Goal: Obtain resource: Obtain resource

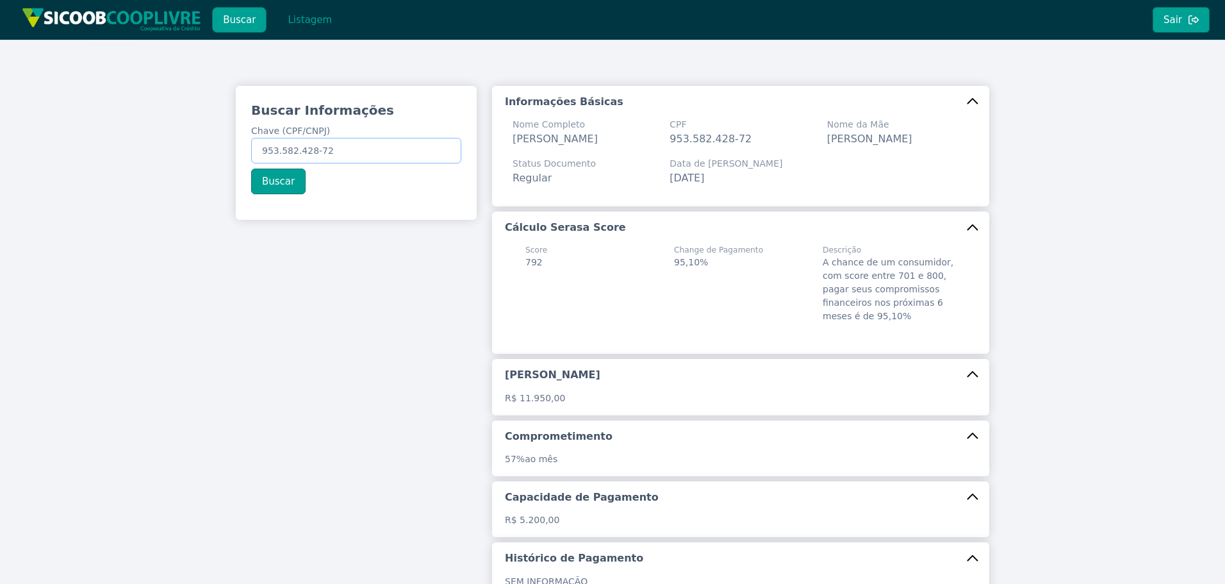
drag, startPoint x: 355, startPoint y: 150, endPoint x: 61, endPoint y: 149, distance: 294.0
click at [60, 149] on div "Buscar Informações Chave (CPF/CNPJ) 953.582.428-72 Buscar Informações Básicas N…" at bounding box center [612, 390] width 1225 height 701
paste input "00.311.559/0001-3"
type input "00.311.559/0001-32"
click at [266, 179] on button "Buscar" at bounding box center [278, 181] width 54 height 26
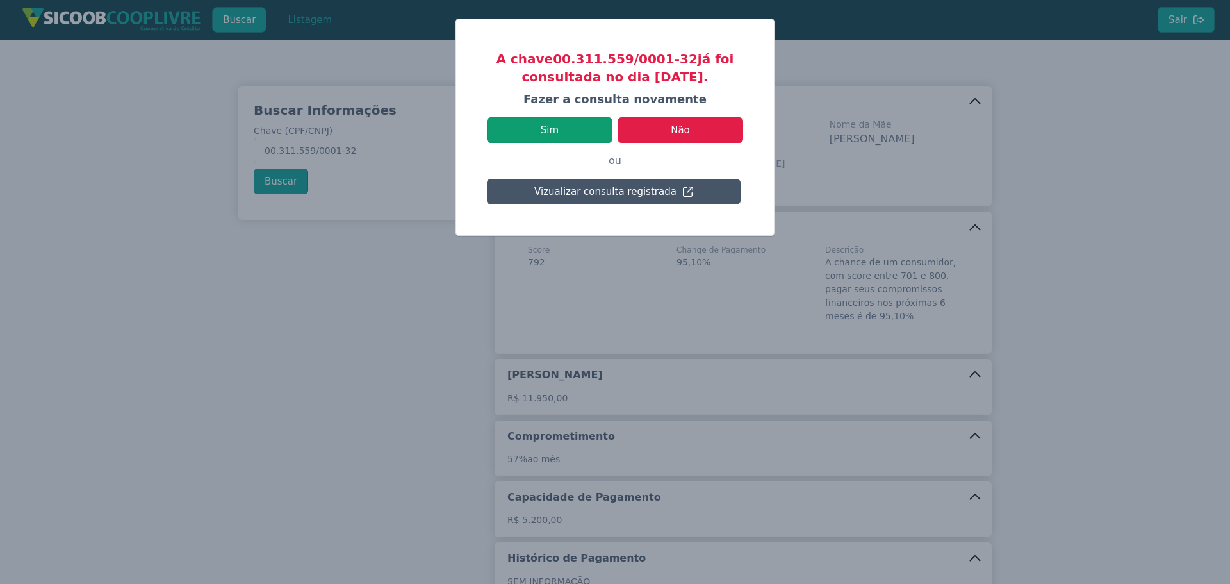
click at [560, 133] on button "Sim" at bounding box center [550, 130] width 126 height 26
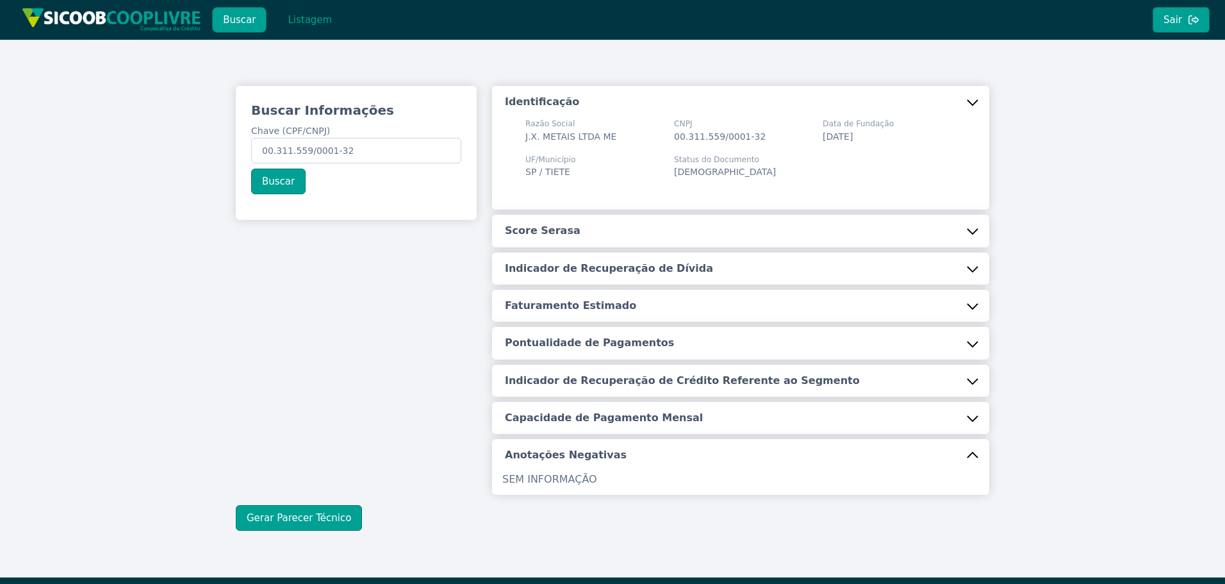
click at [566, 231] on button "Score Serasa" at bounding box center [740, 231] width 497 height 32
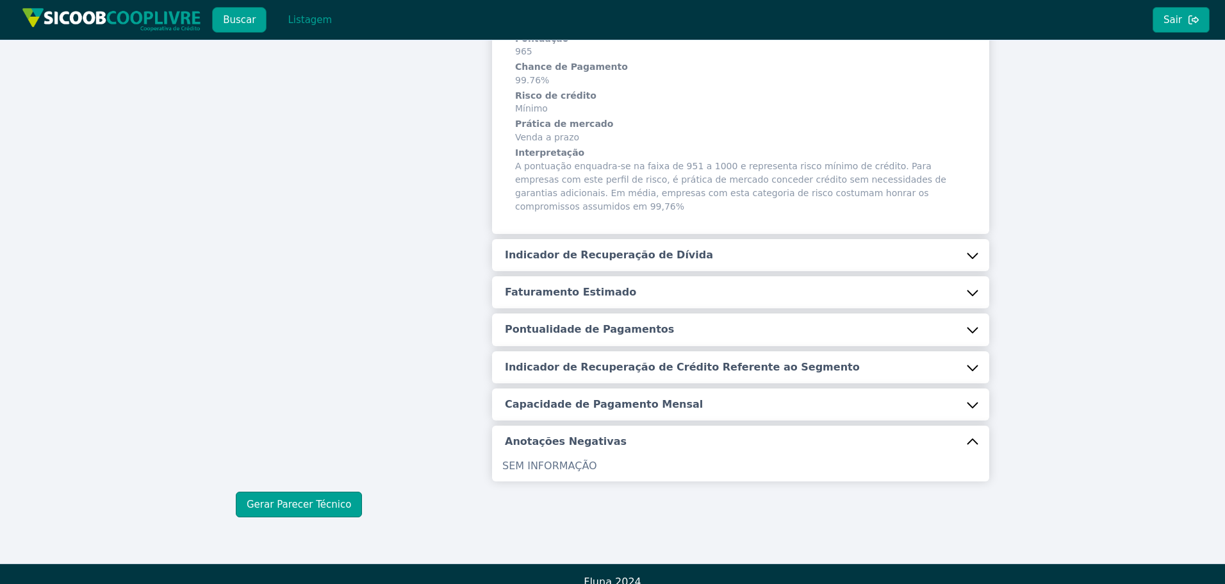
scroll to position [220, 0]
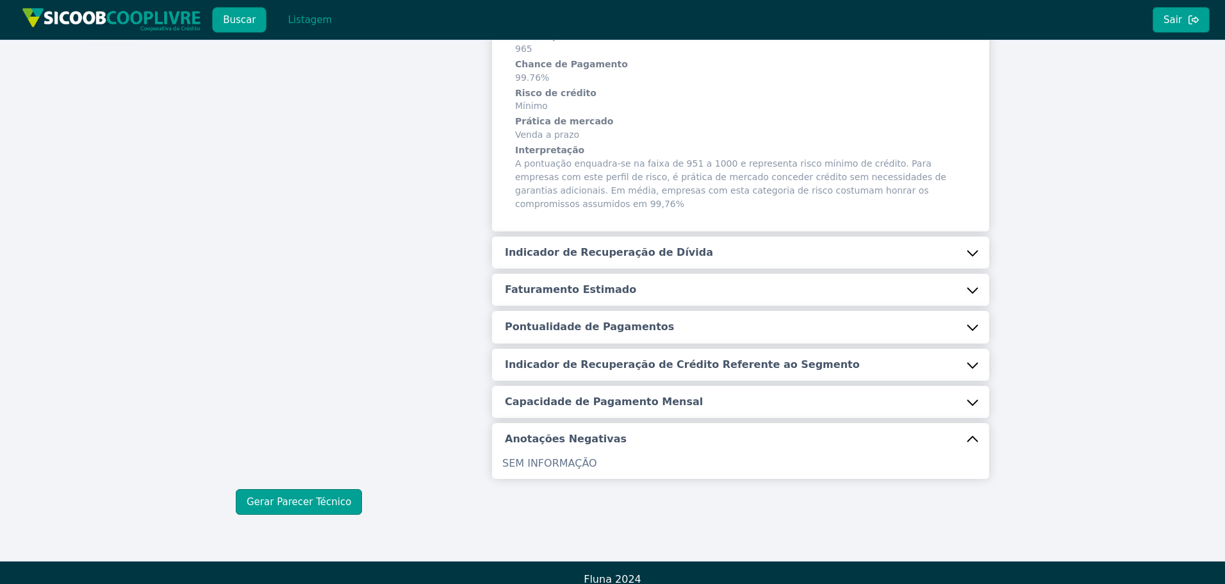
click at [564, 254] on button "Indicador de Recuperação de Dívida" at bounding box center [740, 252] width 497 height 32
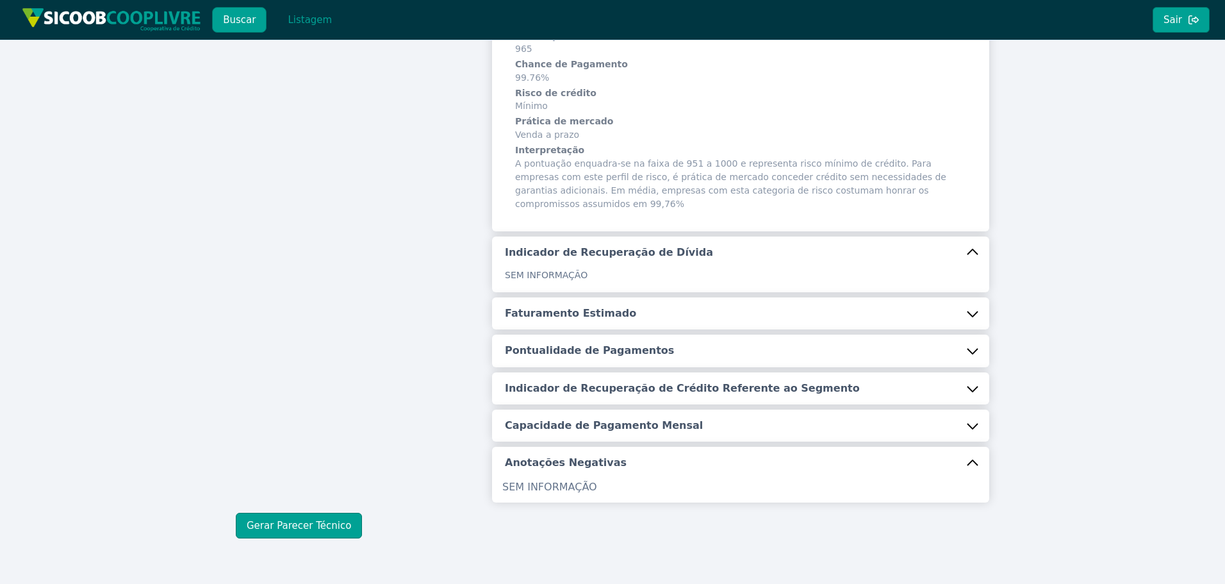
click at [586, 245] on h5 "Indicador de Recuperação de Dívida" at bounding box center [609, 252] width 208 height 14
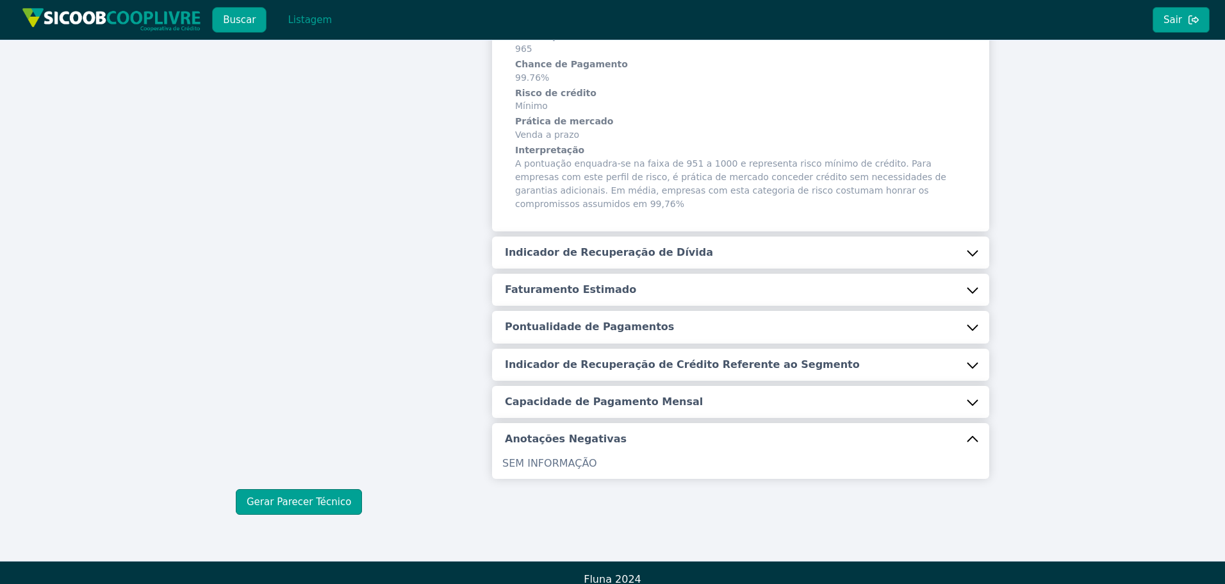
click at [597, 245] on h5 "Indicador de Recuperação de Dívida" at bounding box center [609, 252] width 208 height 14
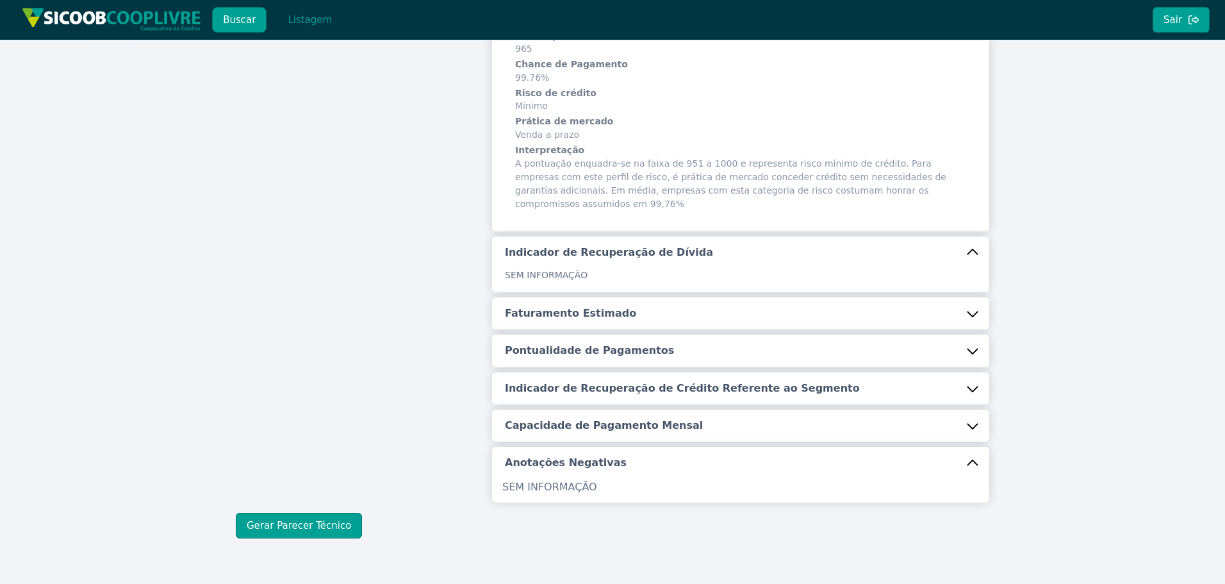
click at [579, 306] on h5 "Faturamento Estimado" at bounding box center [570, 313] width 131 height 14
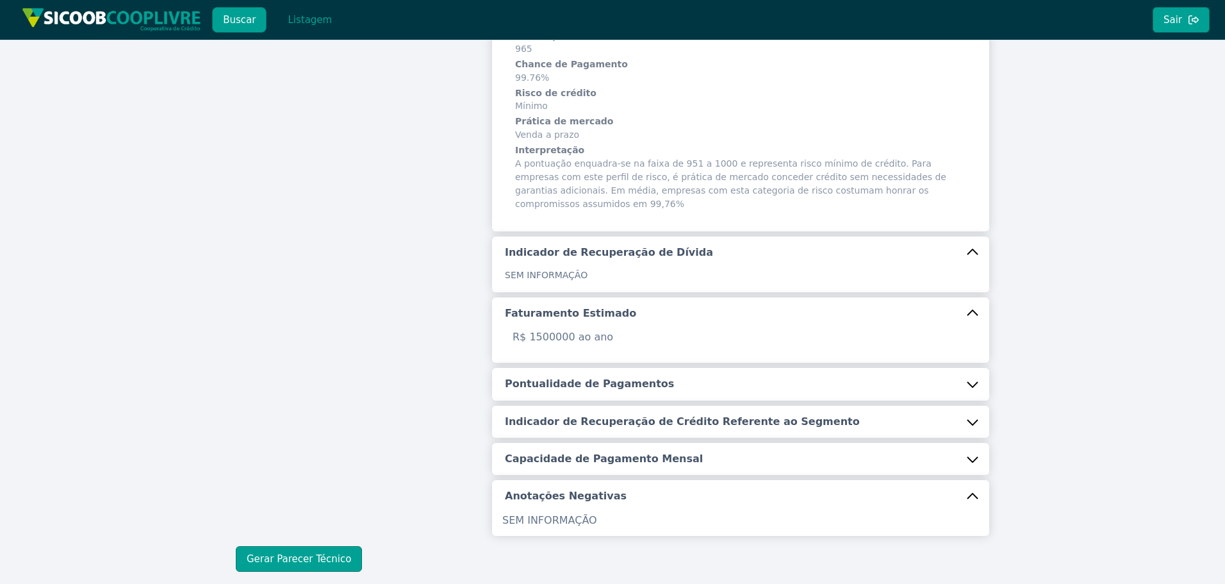
click at [571, 377] on h5 "Pontualidade de Pagamentos" at bounding box center [589, 384] width 169 height 14
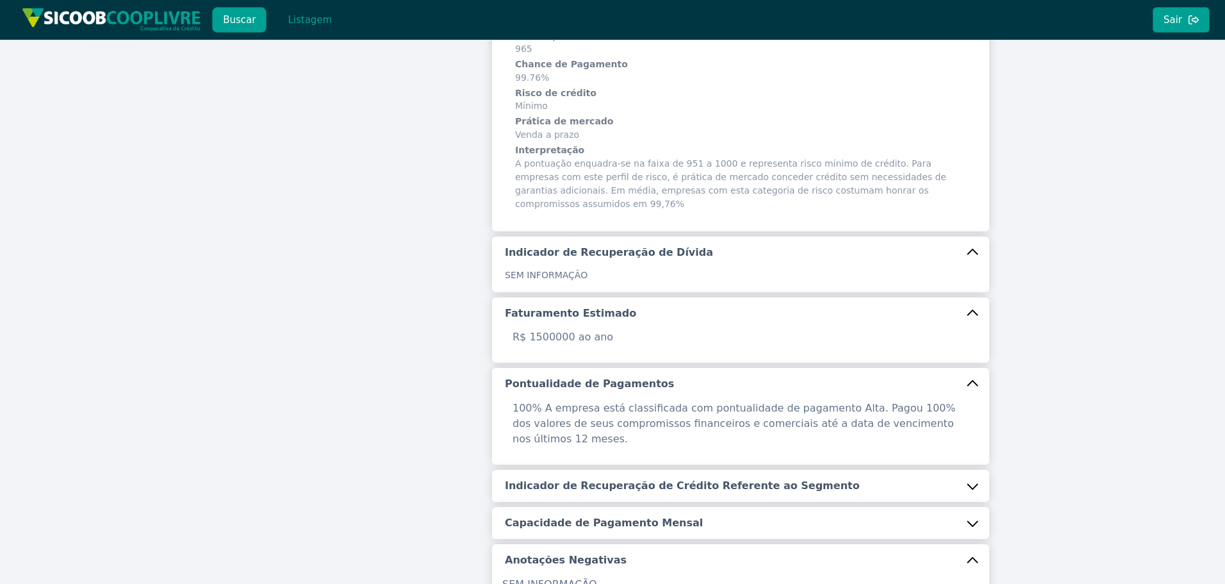
click at [590, 479] on h5 "Indicador de Recuperação de Crédito Referente ao Segmento" at bounding box center [682, 486] width 355 height 14
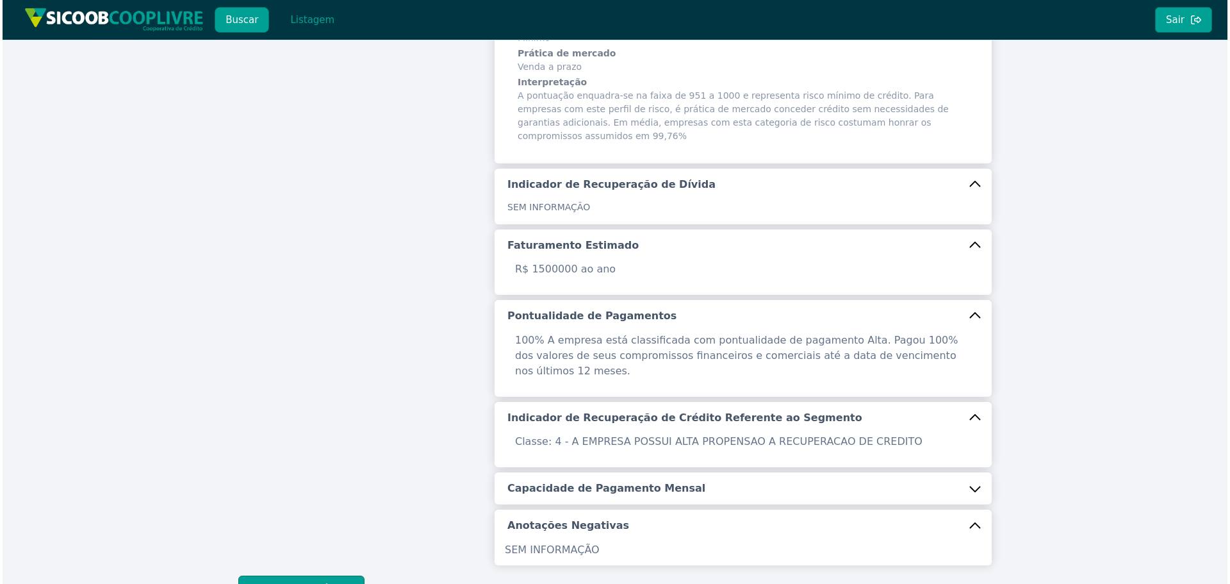
scroll to position [359, 0]
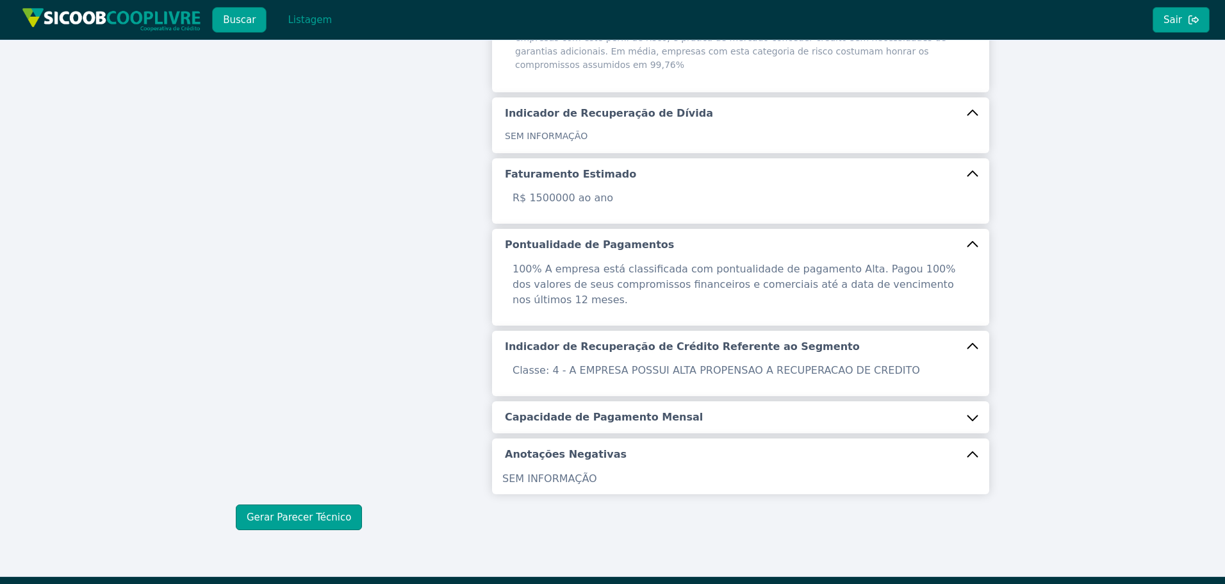
click at [531, 401] on button "Capacidade de Pagamento Mensal" at bounding box center [740, 417] width 497 height 32
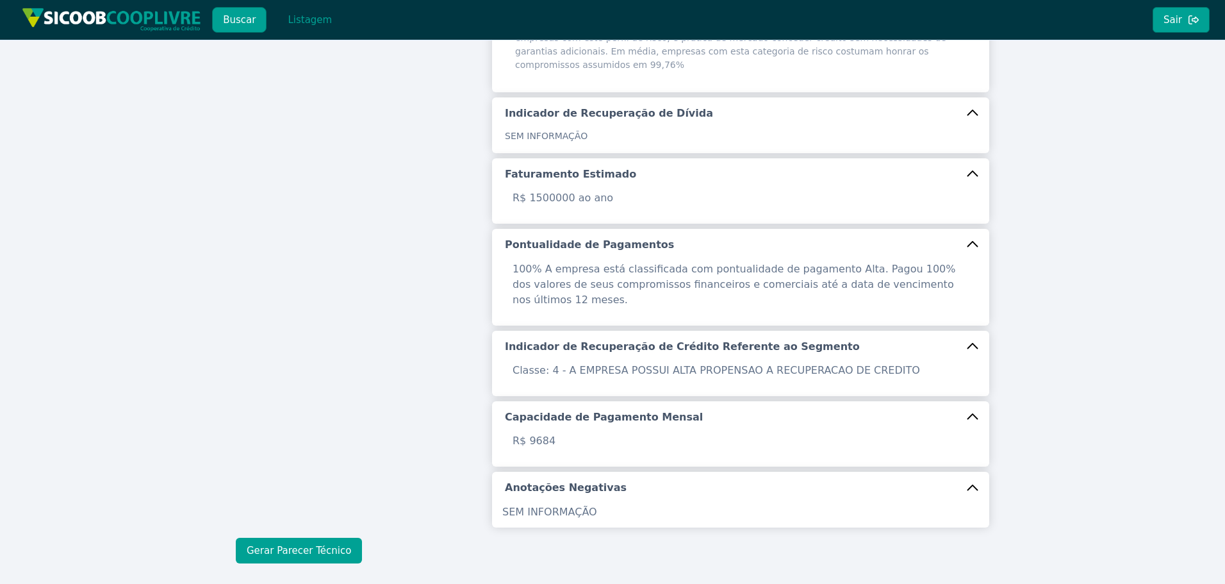
click at [305, 537] on button "Gerar Parecer Técnico" at bounding box center [299, 550] width 126 height 26
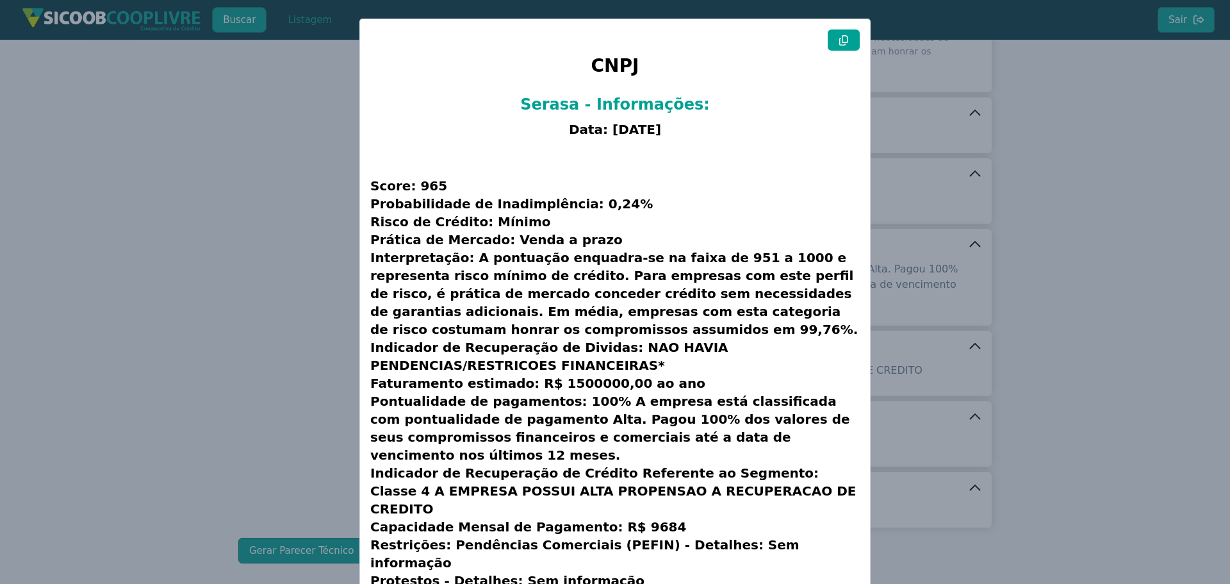
click at [839, 41] on icon at bounding box center [843, 40] width 9 height 10
